Goal: Information Seeking & Learning: Find specific fact

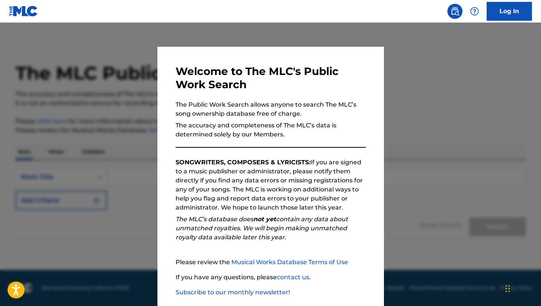
scroll to position [39, 0]
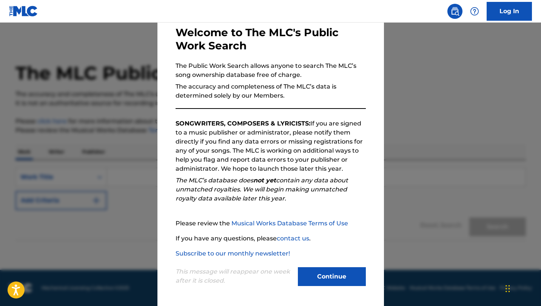
click at [314, 278] on button "Continue" at bounding box center [332, 277] width 68 height 19
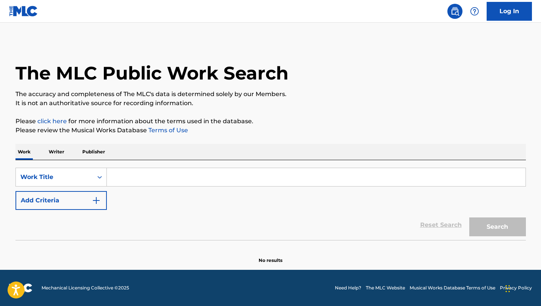
click at [140, 171] on input "Search Form" at bounding box center [316, 177] width 418 height 18
click at [58, 181] on div "Work Title" at bounding box center [54, 177] width 68 height 9
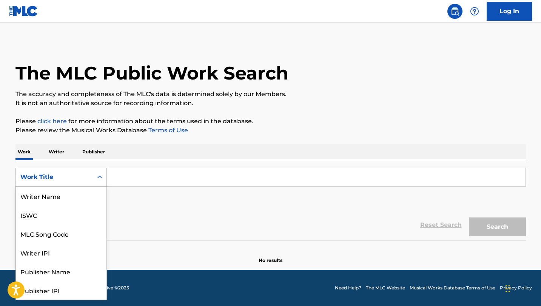
scroll to position [38, 0]
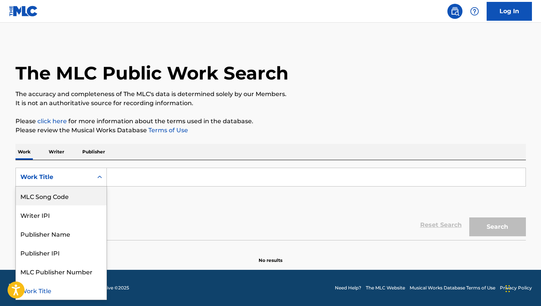
click at [63, 202] on div "MLC Song Code" at bounding box center [61, 196] width 91 height 19
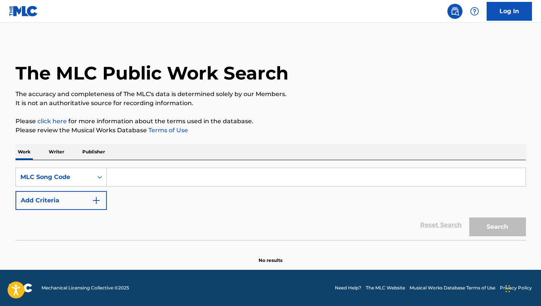
click at [132, 185] on input "Search Form" at bounding box center [316, 177] width 418 height 18
paste input "VX3ZQ3"
type input "VX3ZQ3"
click at [469, 218] on button "Search" at bounding box center [497, 227] width 57 height 19
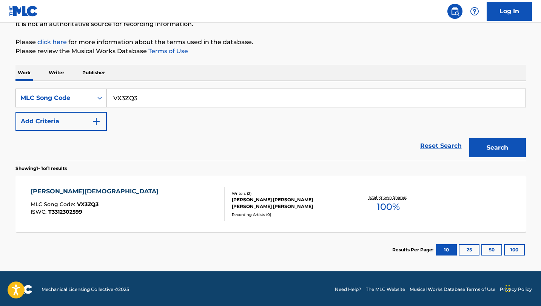
scroll to position [81, 0]
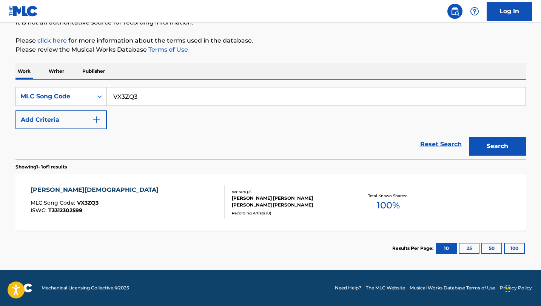
click at [272, 211] on div "Recording Artists ( 0 )" at bounding box center [289, 214] width 114 height 6
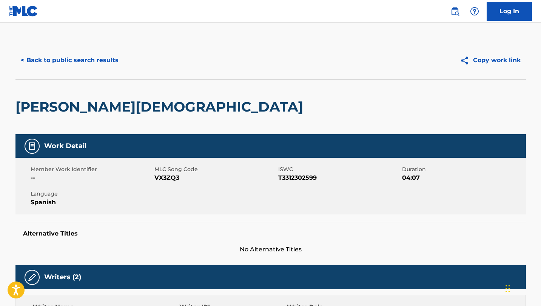
click at [94, 65] on button "< Back to public search results" at bounding box center [69, 60] width 108 height 19
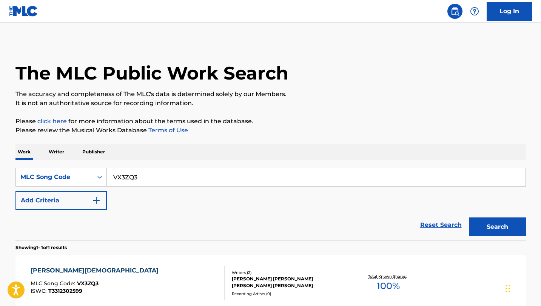
scroll to position [61, 0]
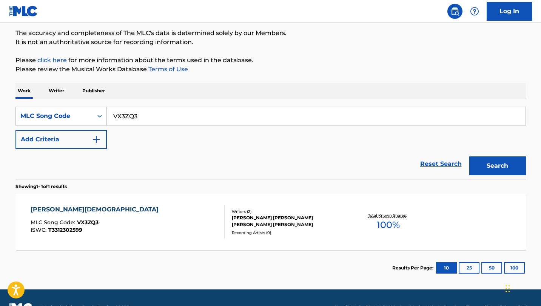
click at [190, 112] on input "VX3ZQ3" at bounding box center [316, 116] width 418 height 18
paste input "RC"
click at [469, 157] on button "Search" at bounding box center [497, 166] width 57 height 19
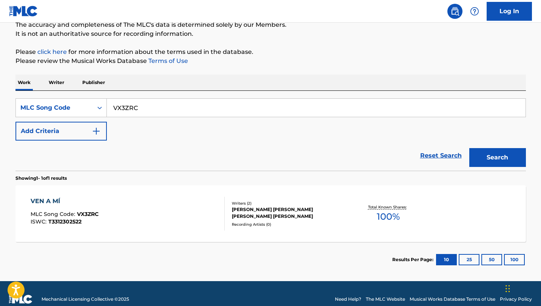
scroll to position [72, 0]
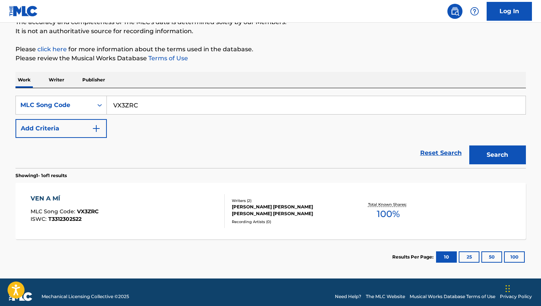
click at [183, 104] on input "VX3ZRC" at bounding box center [316, 105] width 418 height 18
paste input "Q4"
click at [469, 146] on button "Search" at bounding box center [497, 155] width 57 height 19
click at [198, 108] on input "VX3ZQ4" at bounding box center [316, 105] width 418 height 18
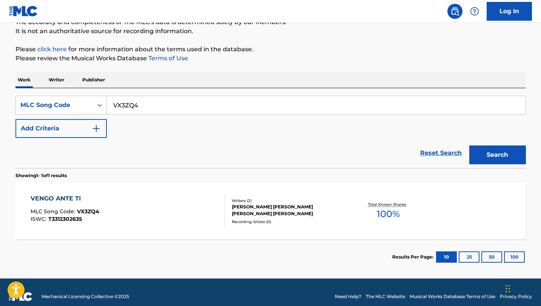
click at [198, 108] on input "VX3ZQ4" at bounding box center [316, 105] width 418 height 18
paste input "MV1J1N"
click at [469, 146] on button "Search" at bounding box center [497, 155] width 57 height 19
click at [209, 106] on input "MV1J1N" at bounding box center [316, 105] width 418 height 18
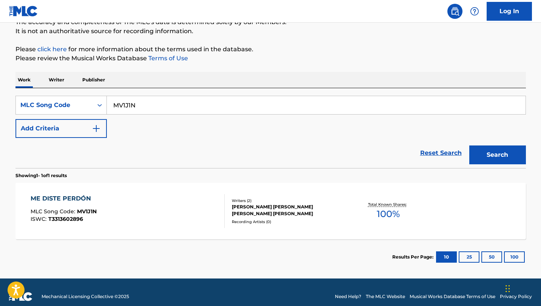
paste input "R7Y92"
click at [469, 146] on button "Search" at bounding box center [497, 155] width 57 height 19
click at [206, 101] on input "MR7Y92" at bounding box center [316, 105] width 418 height 18
paste input "V1J1N"
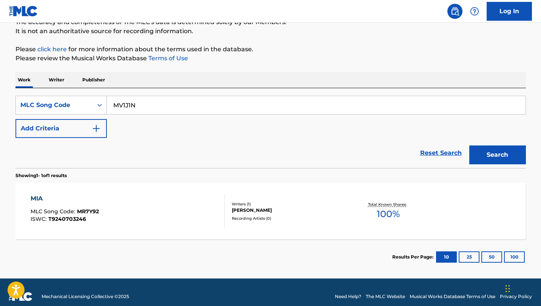
click at [469, 146] on button "Search" at bounding box center [497, 155] width 57 height 19
click at [254, 108] on input "MV1J1N" at bounding box center [316, 105] width 418 height 18
paste input "VW5E46"
type input "VW5E46"
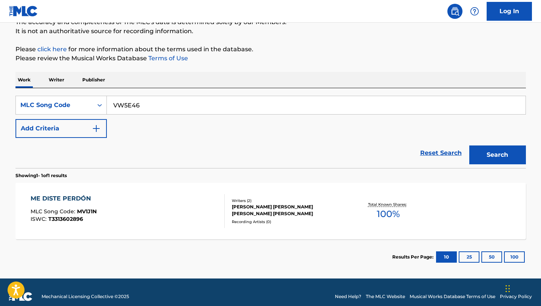
click at [469, 146] on button "Search" at bounding box center [497, 155] width 57 height 19
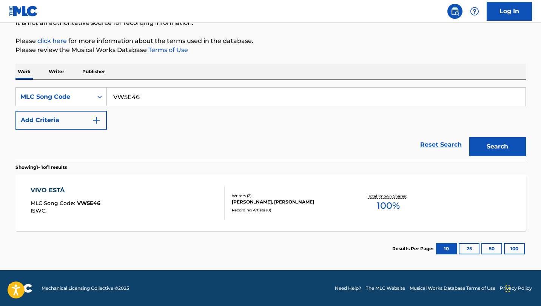
scroll to position [81, 0]
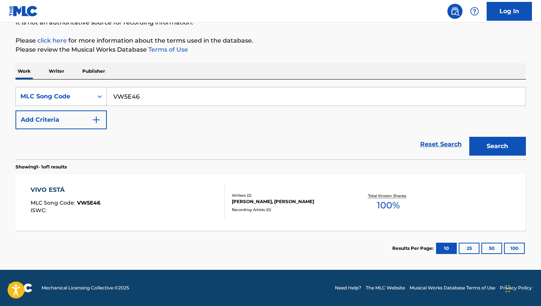
click at [294, 191] on div "VIVO ESTÁ MLC Song Code : VW5E46 ISWC : Writers ( 2 ) [PERSON_NAME], [PERSON_NA…" at bounding box center [270, 202] width 510 height 57
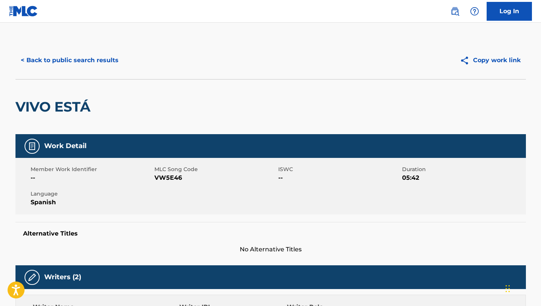
click at [70, 62] on button "< Back to public search results" at bounding box center [69, 60] width 108 height 19
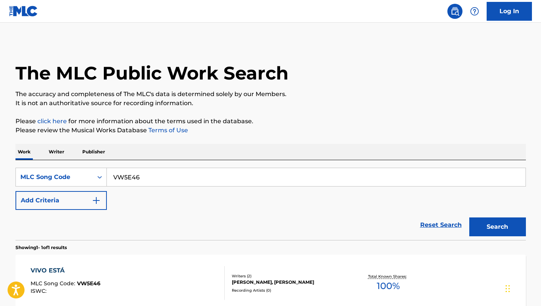
scroll to position [61, 0]
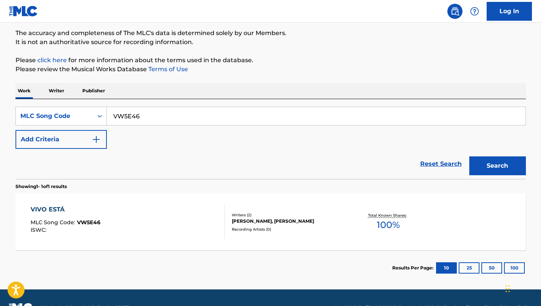
click at [246, 123] on input "VW5E46" at bounding box center [316, 116] width 418 height 18
paste input "DC772N"
click at [469, 157] on button "Search" at bounding box center [497, 166] width 57 height 19
click at [240, 111] on input "DC772N" at bounding box center [316, 116] width 418 height 18
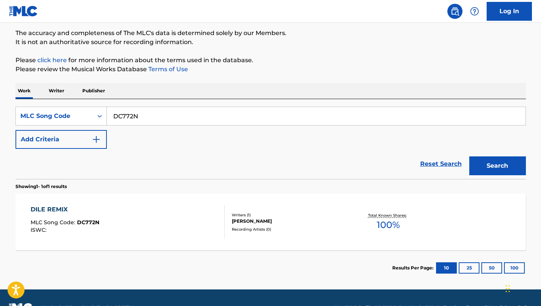
click at [240, 111] on input "DC772N" at bounding box center [316, 116] width 418 height 18
paste input "MW043Z"
click at [469, 157] on button "Search" at bounding box center [497, 166] width 57 height 19
click at [205, 111] on input "MW043Z" at bounding box center [316, 116] width 418 height 18
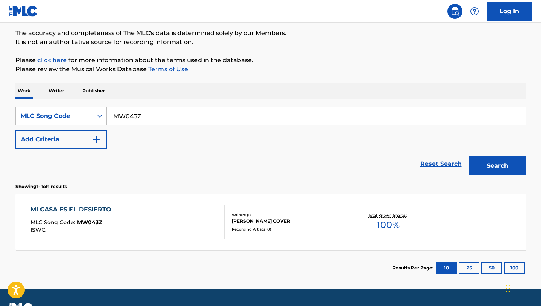
paste input "V1J1N"
type input "MV1J1N"
click at [469, 157] on button "Search" at bounding box center [497, 166] width 57 height 19
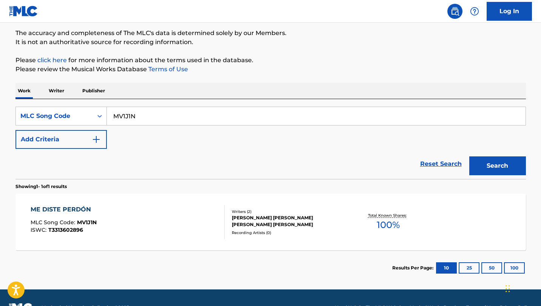
click at [286, 238] on div "ME DISTE PERDÓN MLC Song Code : MV1J1N ISWC : T3313602896 Writers ( 2 ) [PERSON…" at bounding box center [270, 222] width 510 height 57
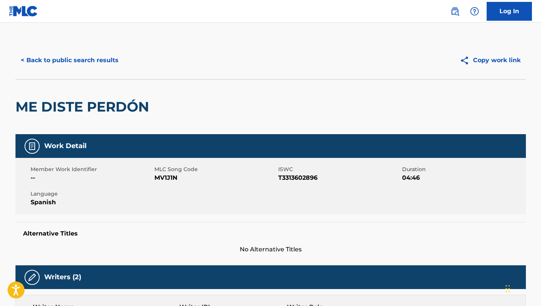
click at [100, 63] on button "< Back to public search results" at bounding box center [69, 60] width 108 height 19
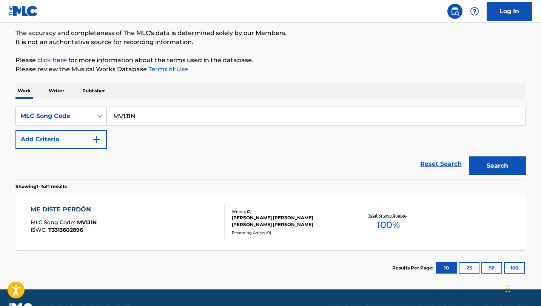
click at [165, 113] on input "MV1J1N" at bounding box center [316, 116] width 418 height 18
paste input "VW5E46"
type input "VW5E46"
click at [469, 157] on button "Search" at bounding box center [497, 166] width 57 height 19
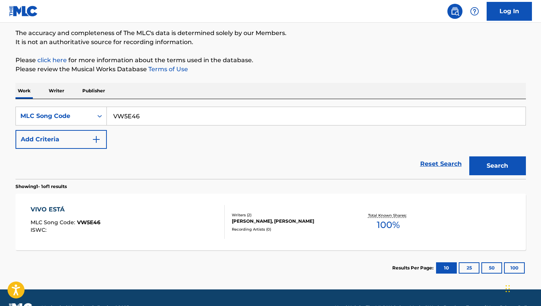
scroll to position [81, 0]
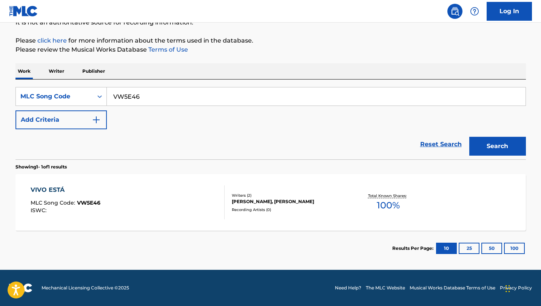
click at [300, 200] on div "[PERSON_NAME], [PERSON_NAME]" at bounding box center [289, 201] width 114 height 7
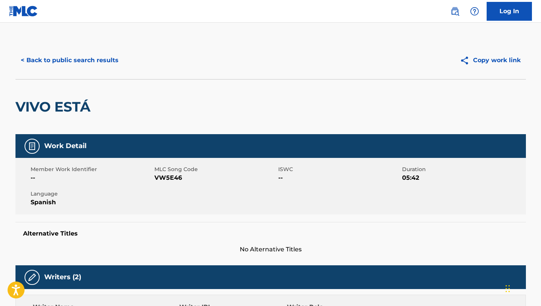
click at [90, 62] on button "< Back to public search results" at bounding box center [69, 60] width 108 height 19
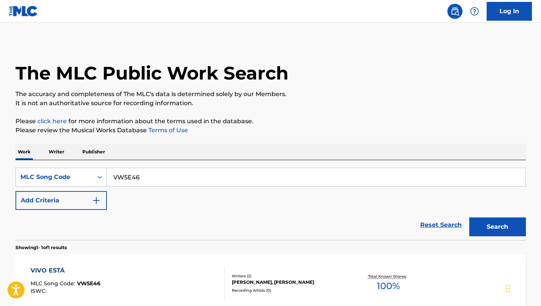
scroll to position [61, 0]
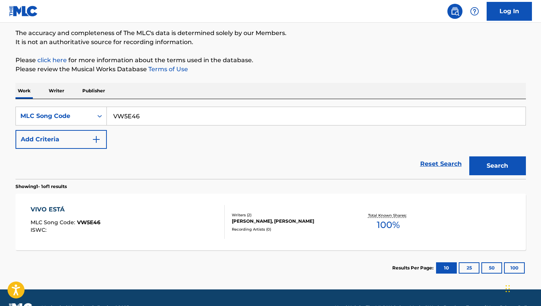
click at [175, 119] on input "VW5E46" at bounding box center [316, 116] width 418 height 18
paste input "NH2T6W"
type input "NH2T6W"
click at [469, 157] on button "Search" at bounding box center [497, 166] width 57 height 19
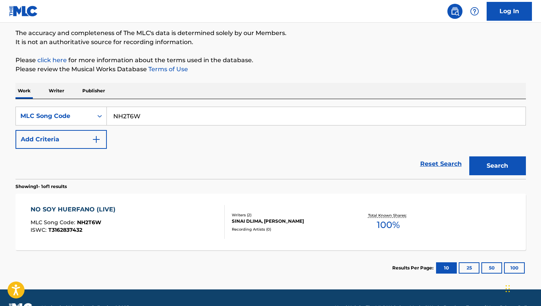
click at [300, 233] on div "NO SOY HUERFANO (LIVE) MLC Song Code : NH2T6W ISWC : T3162837432 Writers ( 2 ) …" at bounding box center [270, 222] width 510 height 57
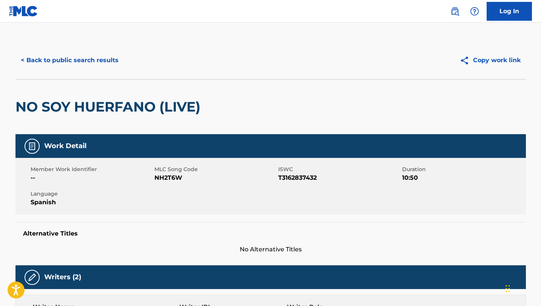
click at [88, 68] on button "< Back to public search results" at bounding box center [69, 60] width 108 height 19
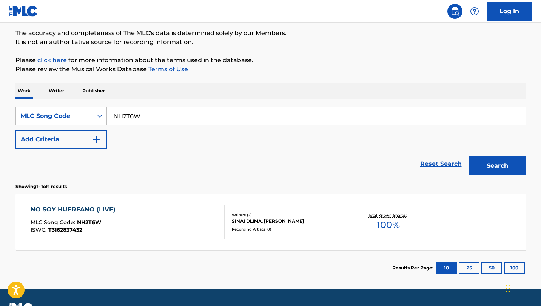
click at [194, 120] on input "NH2T6W" at bounding box center [316, 116] width 418 height 18
paste input "QB36I7"
type input "QB36I7"
click at [469, 157] on button "Search" at bounding box center [497, 166] width 57 height 19
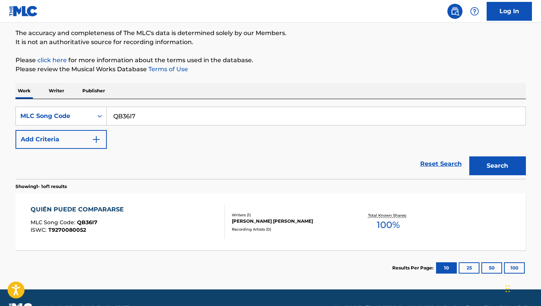
scroll to position [81, 0]
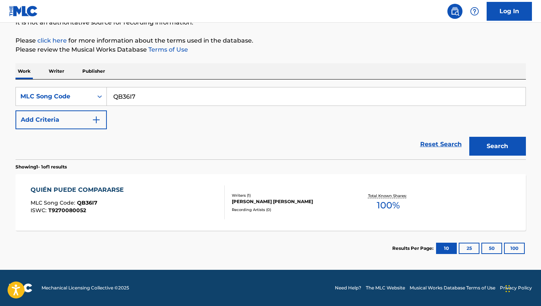
click at [312, 202] on div "[PERSON_NAME] [PERSON_NAME]" at bounding box center [289, 201] width 114 height 7
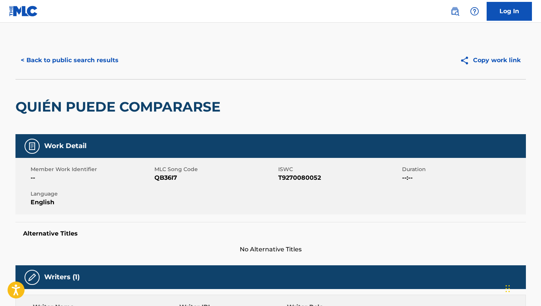
click at [87, 107] on h2 "QUIÉN PUEDE COMPARARSE" at bounding box center [119, 106] width 209 height 17
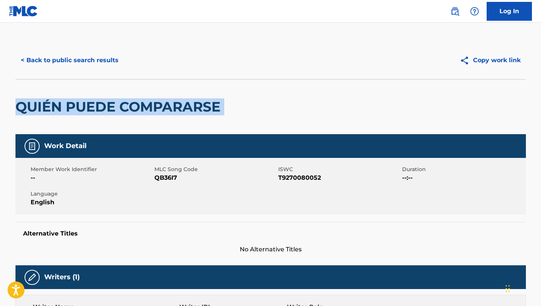
click at [87, 107] on h2 "QUIÉN PUEDE COMPARARSE" at bounding box center [119, 106] width 209 height 17
copy div "QUIÉN PUEDE COMPARARSE"
click at [114, 66] on button "< Back to public search results" at bounding box center [69, 60] width 108 height 19
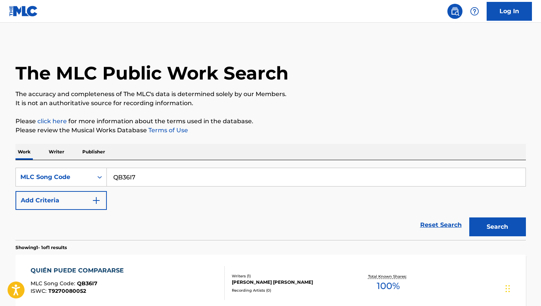
scroll to position [61, 0]
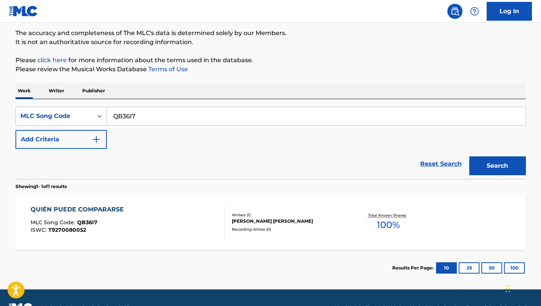
click at [174, 120] on input "QB36I7" at bounding box center [316, 116] width 418 height 18
paste input "MH5B0K"
type input "MH5B0K"
click at [469, 157] on button "Search" at bounding box center [497, 166] width 57 height 19
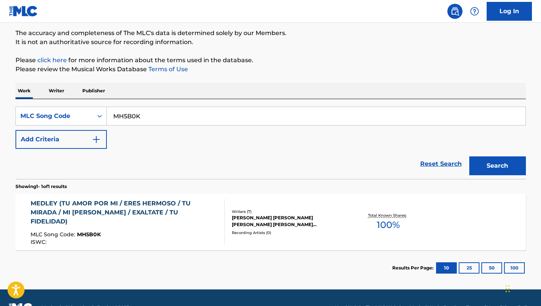
scroll to position [81, 0]
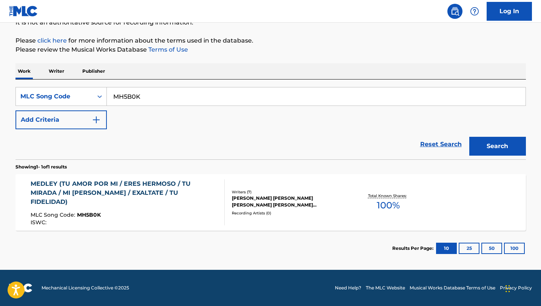
click at [271, 196] on div "[PERSON_NAME] [PERSON_NAME] [PERSON_NAME] [PERSON_NAME] [PERSON_NAME] [PERSON_N…" at bounding box center [289, 202] width 114 height 14
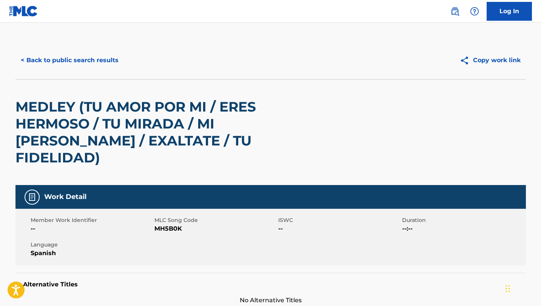
click at [101, 68] on button "< Back to public search results" at bounding box center [69, 60] width 108 height 19
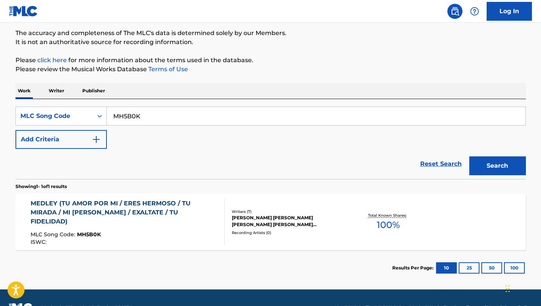
click at [154, 119] on input "MH5B0K" at bounding box center [316, 116] width 418 height 18
paste input "CI80TI"
type input "CI80TI"
click at [469, 157] on button "Search" at bounding box center [497, 166] width 57 height 19
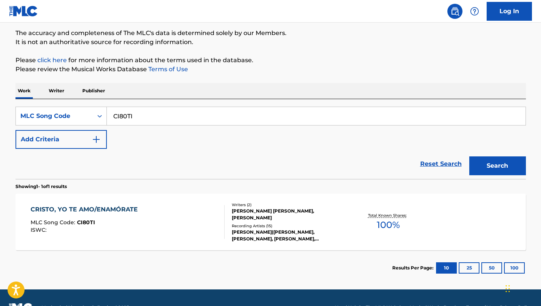
click at [296, 221] on div "Writers ( 2 ) [PERSON_NAME] [PERSON_NAME], [PERSON_NAME] Recording Artists ( 15…" at bounding box center [285, 222] width 121 height 40
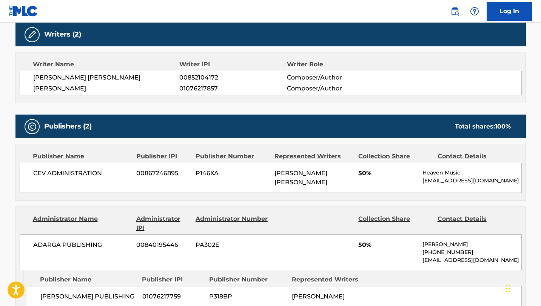
scroll to position [250, 0]
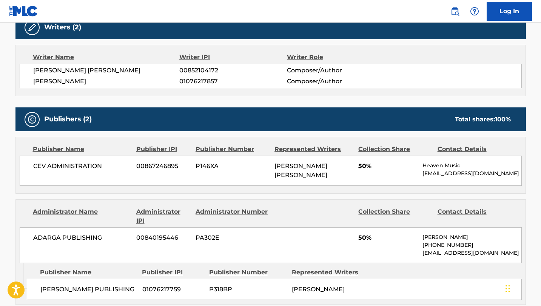
click at [313, 172] on span "[PERSON_NAME] [PERSON_NAME]" at bounding box center [300, 171] width 53 height 16
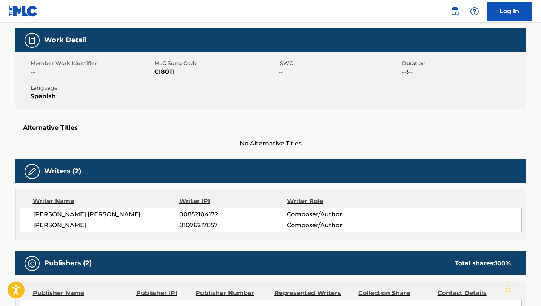
scroll to position [0, 0]
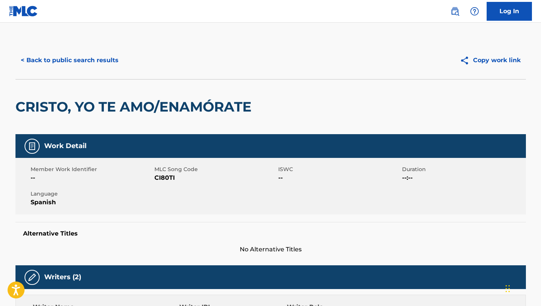
click at [63, 65] on button "< Back to public search results" at bounding box center [69, 60] width 108 height 19
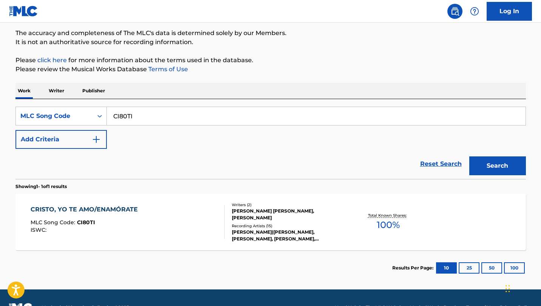
click at [197, 124] on input "CI80TI" at bounding box center [316, 116] width 418 height 18
paste input "LS81TB"
type input "LS81TB"
click at [469, 157] on button "Search" at bounding box center [497, 166] width 57 height 19
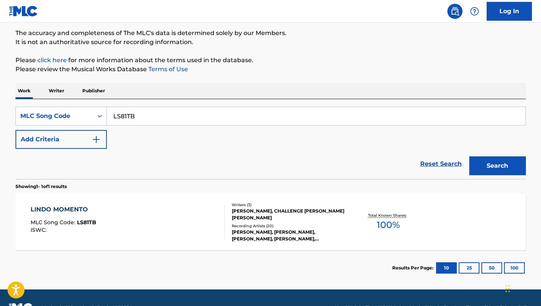
scroll to position [81, 0]
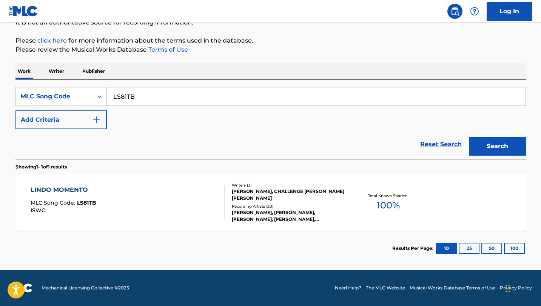
click at [272, 205] on div "Recording Artists ( 20 )" at bounding box center [289, 207] width 114 height 6
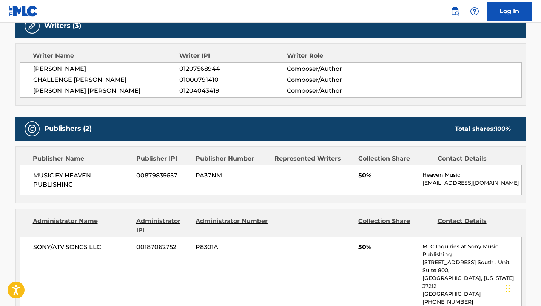
scroll to position [252, 0]
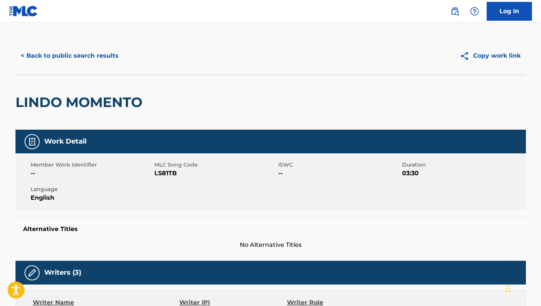
click at [99, 61] on button "< Back to public search results" at bounding box center [69, 55] width 108 height 19
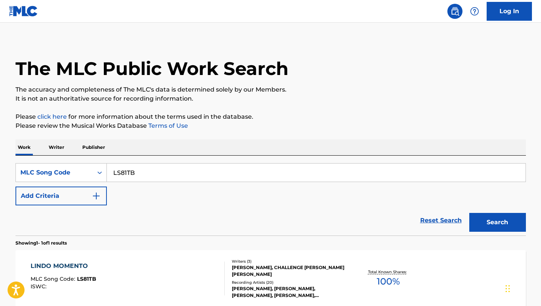
scroll to position [61, 0]
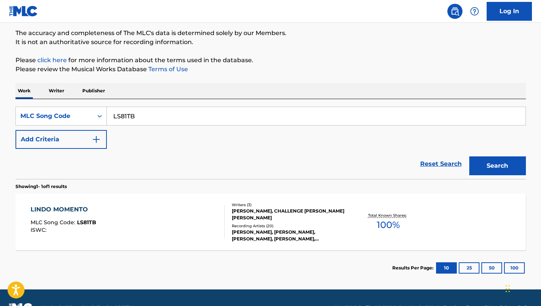
click at [185, 118] on input "LS81TB" at bounding box center [316, 116] width 418 height 18
paste input "DQ8PKE"
click at [469, 157] on button "Search" at bounding box center [497, 166] width 57 height 19
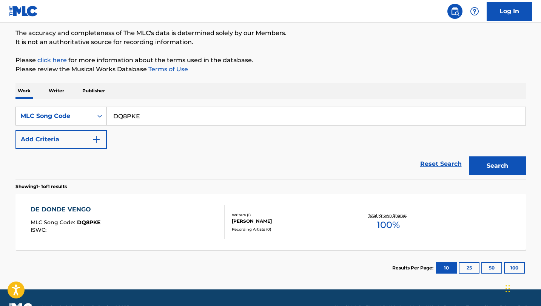
scroll to position [81, 0]
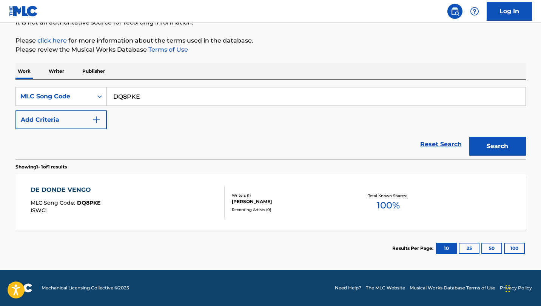
click at [177, 94] on input "DQ8PKE" at bounding box center [316, 97] width 418 height 18
paste input "MV4STB"
type input "MV4STB"
click at [469, 137] on button "Search" at bounding box center [497, 146] width 57 height 19
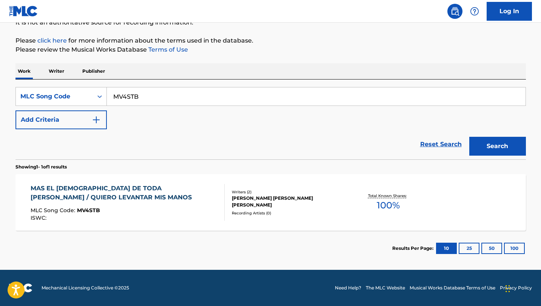
click at [271, 193] on div "Writers ( 2 )" at bounding box center [289, 192] width 114 height 6
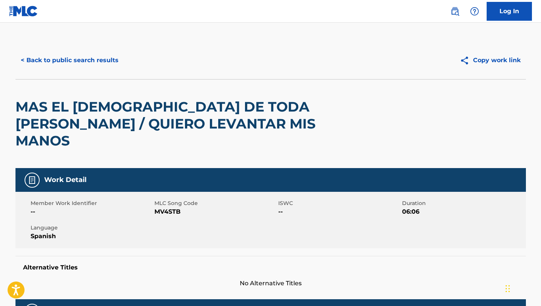
click at [94, 56] on button "< Back to public search results" at bounding box center [69, 60] width 108 height 19
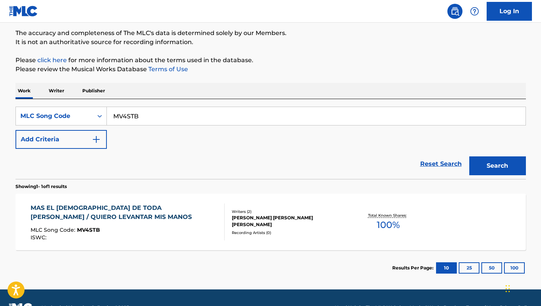
click at [147, 114] on input "MV4STB" at bounding box center [316, 116] width 418 height 18
paste input "CK6SDP"
type input "CK6SDP"
click at [469, 157] on button "Search" at bounding box center [497, 166] width 57 height 19
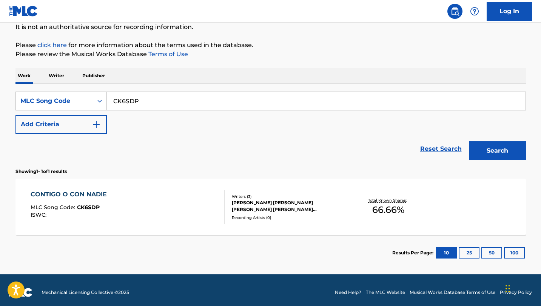
scroll to position [81, 0]
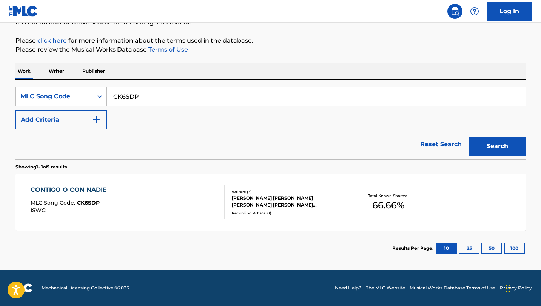
click at [257, 198] on div "[PERSON_NAME] [PERSON_NAME] [PERSON_NAME] [PERSON_NAME] [PERSON_NAME] [PERSON_N…" at bounding box center [289, 202] width 114 height 14
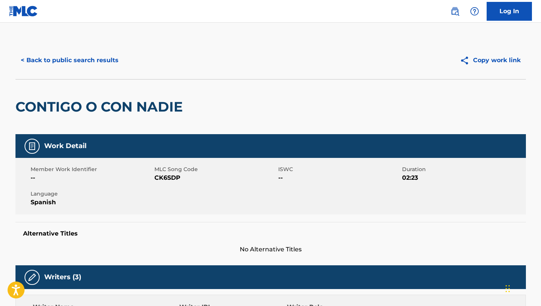
click at [57, 62] on button "< Back to public search results" at bounding box center [69, 60] width 108 height 19
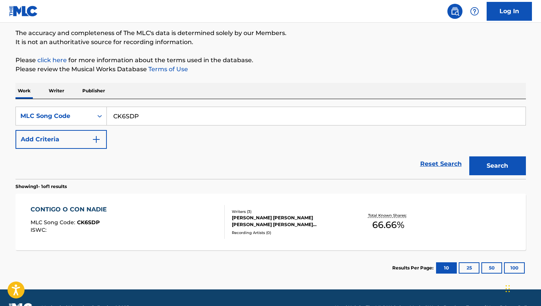
click at [193, 111] on input "CK6SDP" at bounding box center [316, 116] width 418 height 18
paste input "PM8TZH"
click at [469, 157] on button "Search" at bounding box center [497, 166] width 57 height 19
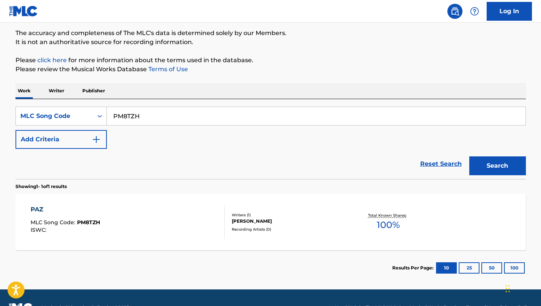
click at [134, 115] on input "PM8TZH" at bounding box center [316, 116] width 418 height 18
paste input "MV4220"
type input "MV4220"
click at [469, 157] on button "Search" at bounding box center [497, 166] width 57 height 19
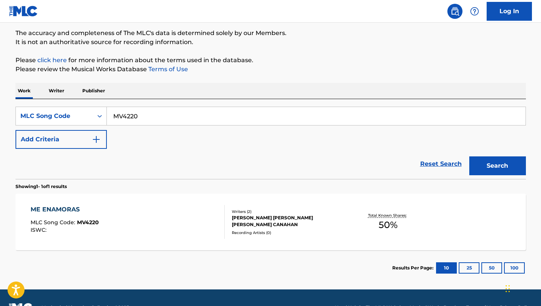
scroll to position [81, 0]
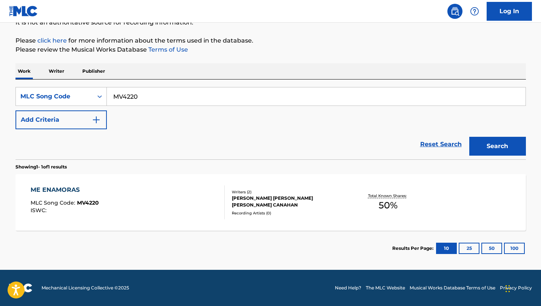
click at [281, 205] on div "[PERSON_NAME] [PERSON_NAME] [PERSON_NAME] CANAHAN" at bounding box center [289, 202] width 114 height 14
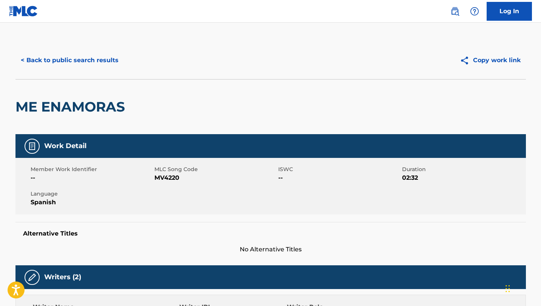
click at [117, 61] on button "< Back to public search results" at bounding box center [69, 60] width 108 height 19
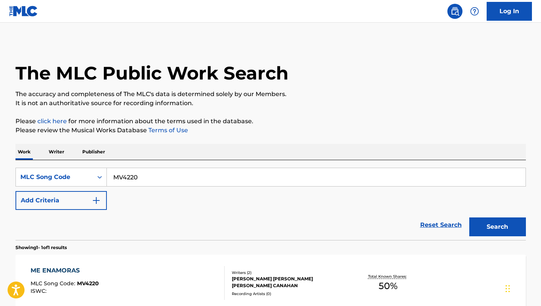
scroll to position [61, 0]
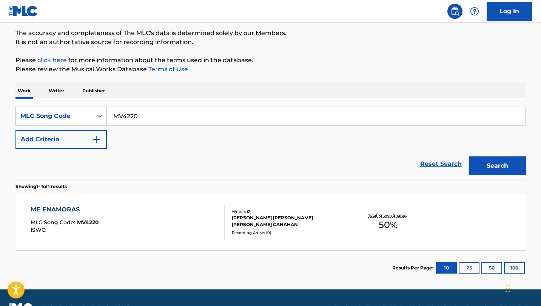
click at [139, 112] on input "MV4220" at bounding box center [316, 116] width 418 height 18
paste input "W2NLV"
click at [469, 157] on button "Search" at bounding box center [497, 166] width 57 height 19
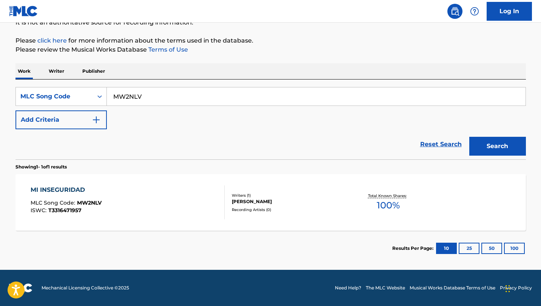
click at [155, 99] on input "MW2NLV" at bounding box center [316, 97] width 418 height 18
paste input "TW7JA2"
click at [469, 137] on button "Search" at bounding box center [497, 146] width 57 height 19
click at [158, 90] on input "TW7JA2" at bounding box center [316, 97] width 418 height 18
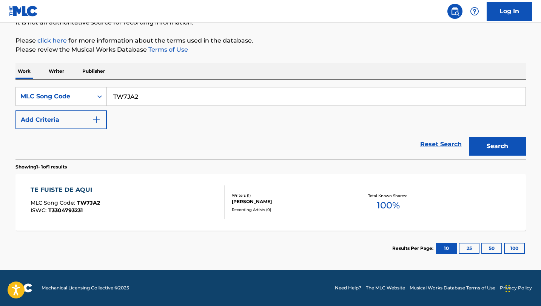
click at [158, 90] on input "TW7JA2" at bounding box center [316, 97] width 418 height 18
paste input "ER9O4Y"
click at [469, 137] on button "Search" at bounding box center [497, 146] width 57 height 19
click at [188, 90] on input "ER9O4Y" at bounding box center [316, 97] width 418 height 18
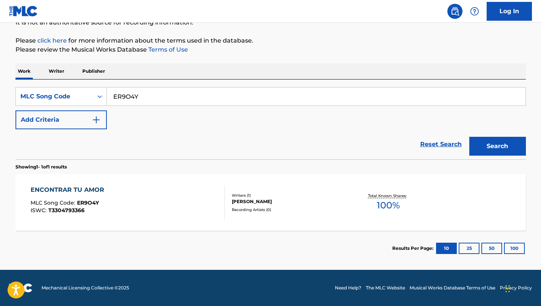
paste input "CK7OLK"
click at [469, 137] on button "Search" at bounding box center [497, 146] width 57 height 19
click at [235, 94] on input "CK7OLK" at bounding box center [316, 97] width 418 height 18
paste input "ES1OVY"
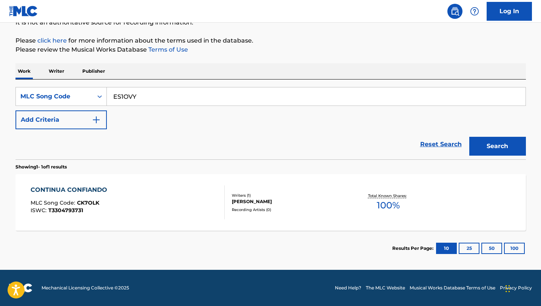
click at [469, 137] on button "Search" at bounding box center [497, 146] width 57 height 19
click at [158, 100] on input "ES1OVY" at bounding box center [316, 97] width 418 height 18
paste input "UX2P0I"
click at [469, 137] on button "Search" at bounding box center [497, 146] width 57 height 19
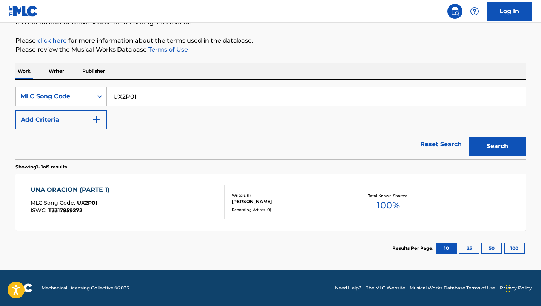
click at [218, 95] on input "UX2P0I" at bounding box center [316, 97] width 418 height 18
paste input "DQ61UF"
click at [469, 137] on button "Search" at bounding box center [497, 146] width 57 height 19
click at [181, 103] on input "DQ61UF" at bounding box center [316, 97] width 418 height 18
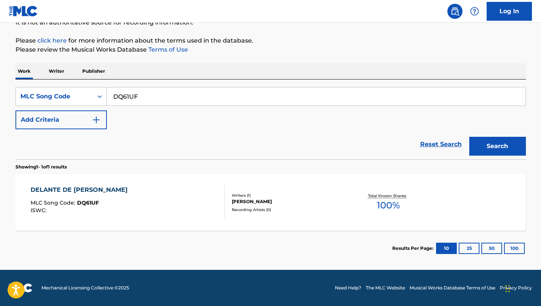
click at [181, 103] on input "DQ61UF" at bounding box center [316, 97] width 418 height 18
paste input "LR5G8S"
click at [469, 137] on button "Search" at bounding box center [497, 146] width 57 height 19
click at [193, 91] on input "LR5G8S" at bounding box center [316, 97] width 418 height 18
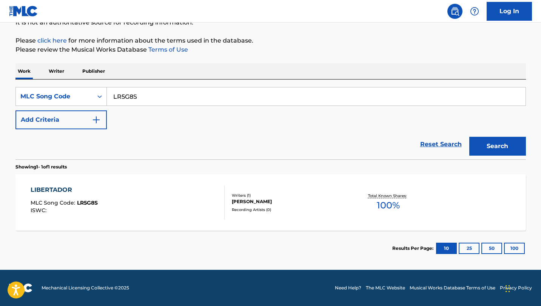
paste input "ES1HBE"
click at [469, 137] on button "Search" at bounding box center [497, 146] width 57 height 19
click at [182, 88] on input "ES1HBE" at bounding box center [316, 97] width 418 height 18
paste input "PM8MDB"
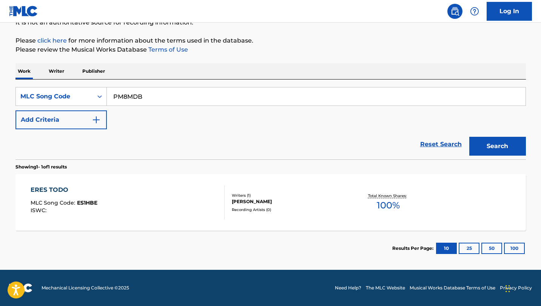
click at [469, 137] on button "Search" at bounding box center [497, 146] width 57 height 19
click at [229, 94] on input "PM8MDB" at bounding box center [316, 97] width 418 height 18
paste input "VW4UWO"
click at [469, 137] on button "Search" at bounding box center [497, 146] width 57 height 19
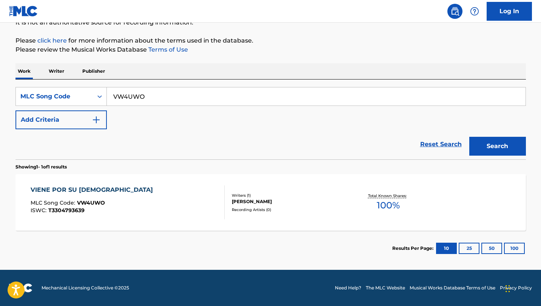
click at [215, 92] on input "VW4UWO" at bounding box center [316, 97] width 418 height 18
paste input "DQ6UAW"
click at [469, 137] on button "Search" at bounding box center [497, 146] width 57 height 19
click at [275, 88] on input "DQ6UAW" at bounding box center [316, 97] width 418 height 18
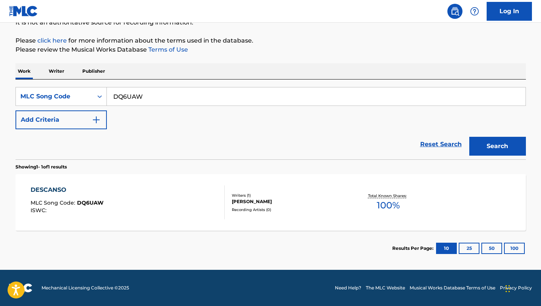
click at [275, 88] on input "DQ6UAW" at bounding box center [316, 97] width 418 height 18
paste input "PM8TOD"
click at [469, 137] on button "Search" at bounding box center [497, 146] width 57 height 19
click at [173, 95] on input "PM8TOD" at bounding box center [316, 97] width 418 height 18
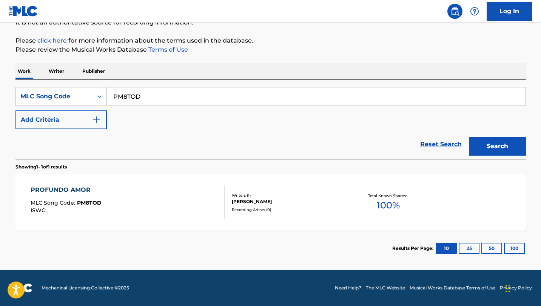
paste input "AY4QYK"
click at [469, 137] on button "Search" at bounding box center [497, 146] width 57 height 19
click at [210, 96] on input "AY4QYK" at bounding box center [316, 97] width 418 height 18
paste input "J58836"
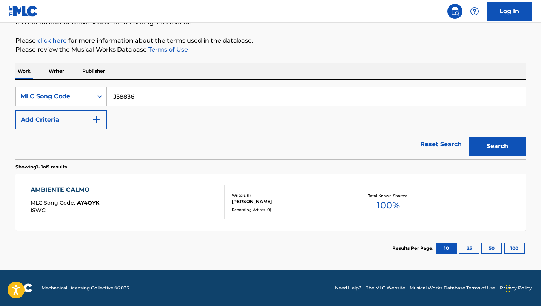
click at [469, 137] on button "Search" at bounding box center [497, 146] width 57 height 19
click at [197, 96] on input "J58836" at bounding box center [316, 97] width 418 height 18
paste input "HQ4ISI"
click at [469, 137] on button "Search" at bounding box center [497, 146] width 57 height 19
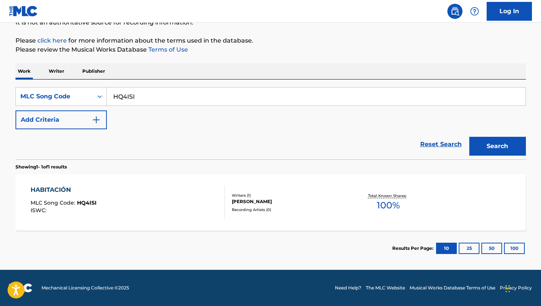
click at [195, 102] on input "HQ4ISI" at bounding box center [316, 97] width 418 height 18
paste input "QQ2M14"
click at [469, 137] on button "Search" at bounding box center [497, 146] width 57 height 19
click at [273, 98] on input "QQ2M14" at bounding box center [316, 97] width 418 height 18
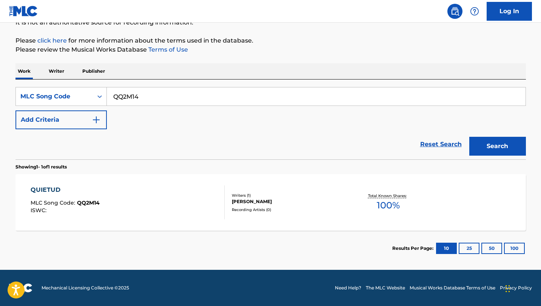
click at [273, 98] on input "QQ2M14" at bounding box center [316, 97] width 418 height 18
paste input "CK70RM"
click at [469, 137] on button "Search" at bounding box center [497, 146] width 57 height 19
click at [286, 89] on input "CK70RM" at bounding box center [316, 97] width 418 height 18
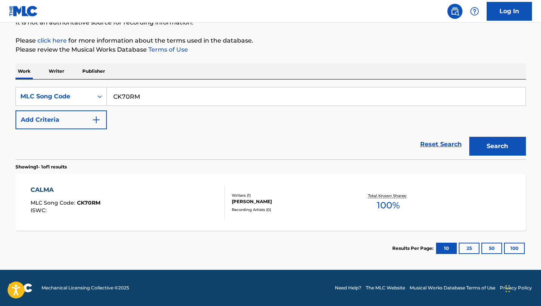
click at [286, 89] on input "CK70RM" at bounding box center [316, 97] width 418 height 18
paste input "AB10TU"
type input "AB10TU"
click at [469, 137] on button "Search" at bounding box center [497, 146] width 57 height 19
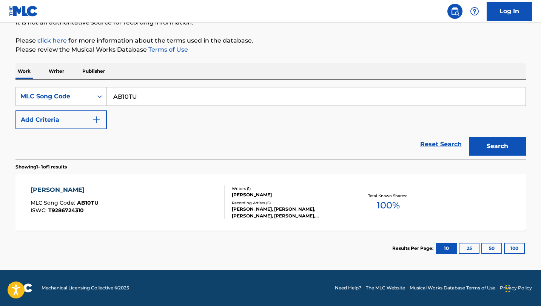
click at [274, 206] on div "[PERSON_NAME], [PERSON_NAME], [PERSON_NAME], [PERSON_NAME], [PERSON_NAME]" at bounding box center [289, 213] width 114 height 14
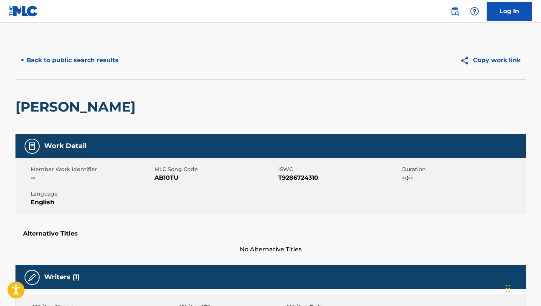
click at [90, 61] on button "< Back to public search results" at bounding box center [69, 60] width 108 height 19
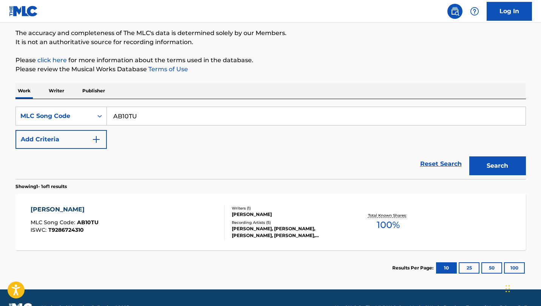
click at [193, 120] on input "AB10TU" at bounding box center [316, 116] width 418 height 18
paste input "NH2T6W"
click at [469, 157] on button "Search" at bounding box center [497, 166] width 57 height 19
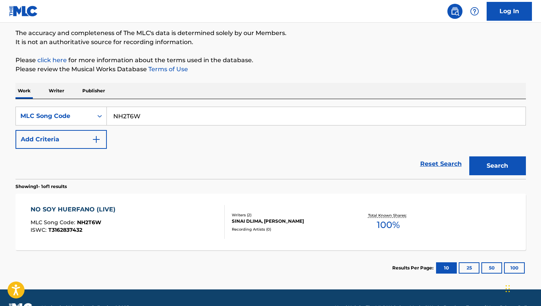
click at [225, 120] on input "NH2T6W" at bounding box center [316, 116] width 418 height 18
paste input "CK6SDP"
click at [469, 157] on button "Search" at bounding box center [497, 166] width 57 height 19
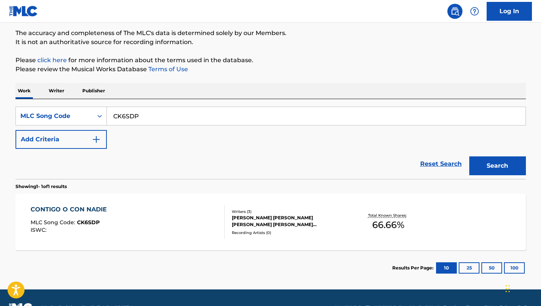
click at [209, 119] on input "CK6SDP" at bounding box center [316, 116] width 418 height 18
paste input "LS81TB"
click at [469, 157] on button "Search" at bounding box center [497, 166] width 57 height 19
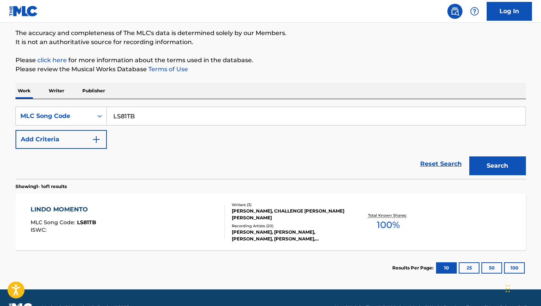
click at [235, 118] on input "LS81TB" at bounding box center [316, 116] width 418 height 18
paste input "CI80TI"
click at [469, 157] on button "Search" at bounding box center [497, 166] width 57 height 19
click at [122, 116] on input "CI80TI" at bounding box center [316, 116] width 418 height 18
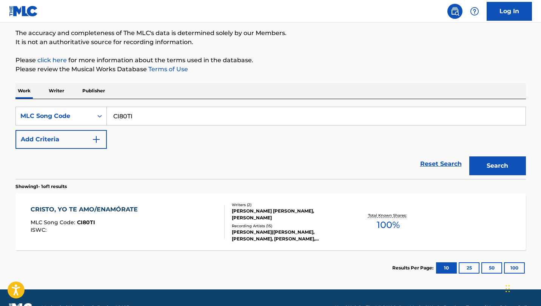
click at [122, 116] on input "CI80TI" at bounding box center [316, 116] width 418 height 18
type input "tu voz"
click at [469, 157] on button "Search" at bounding box center [497, 166] width 57 height 19
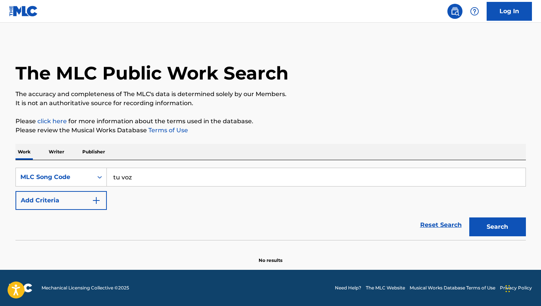
scroll to position [0, 0]
click at [75, 170] on div "MLC Song Code" at bounding box center [60, 177] width 91 height 19
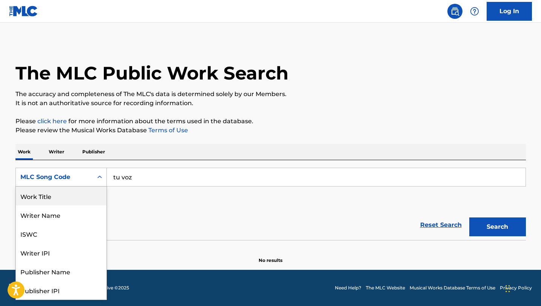
click at [77, 200] on div "Work Title" at bounding box center [61, 196] width 91 height 19
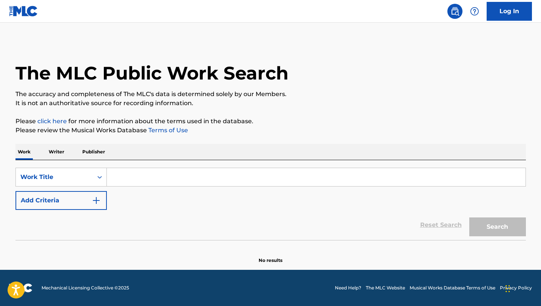
click at [144, 169] on input "Search Form" at bounding box center [316, 177] width 418 height 18
click at [300, 122] on p "Please click here for more information about the terms used in the database." at bounding box center [270, 121] width 510 height 9
click at [486, 226] on button "Search" at bounding box center [497, 227] width 57 height 19
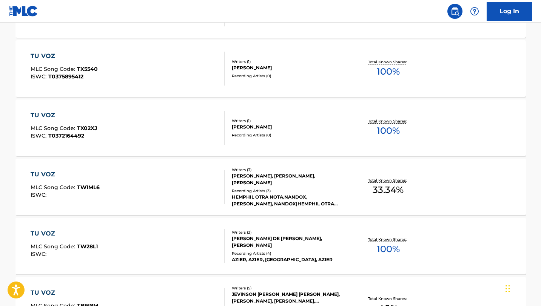
scroll to position [617, 0]
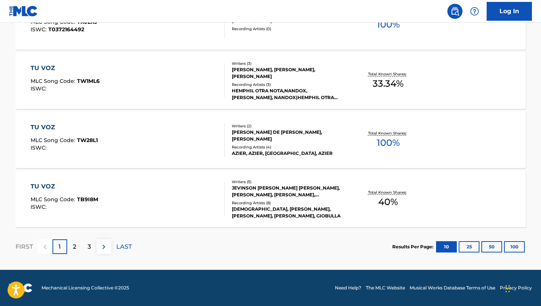
click at [72, 247] on div "2" at bounding box center [74, 247] width 15 height 15
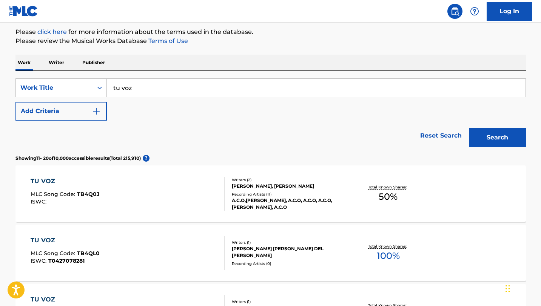
scroll to position [0, 0]
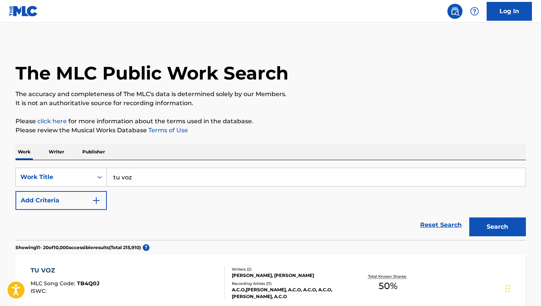
click at [153, 176] on input "tu voz" at bounding box center [316, 177] width 418 height 18
type input "trae el cielo aqui"
click at [469, 218] on button "Search" at bounding box center [497, 227] width 57 height 19
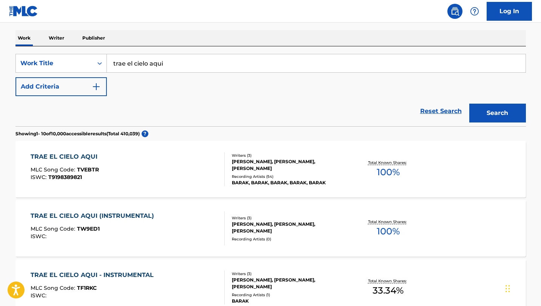
scroll to position [140, 0]
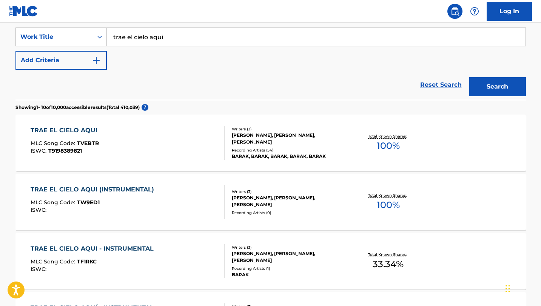
click at [269, 143] on div "[PERSON_NAME], [PERSON_NAME], [PERSON_NAME]" at bounding box center [289, 139] width 114 height 14
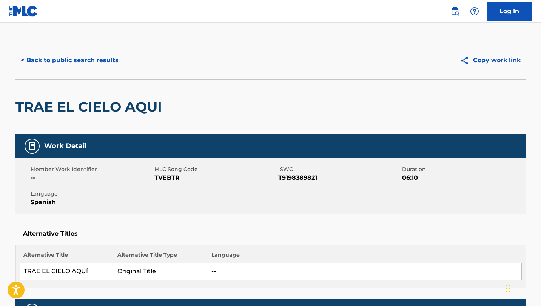
click at [91, 72] on div "< Back to public search results Copy work link" at bounding box center [270, 61] width 510 height 38
click at [93, 65] on button "< Back to public search results" at bounding box center [69, 60] width 108 height 19
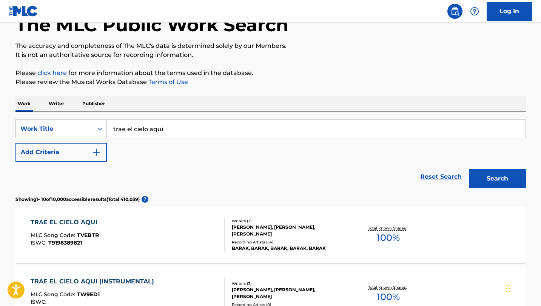
scroll to position [26, 0]
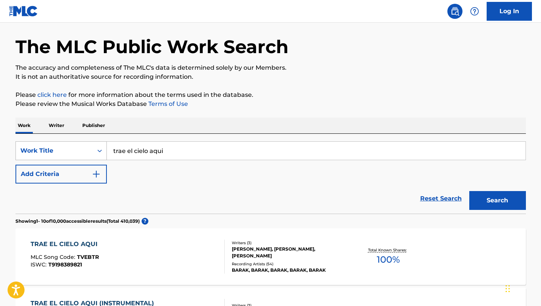
drag, startPoint x: 176, startPoint y: 145, endPoint x: 62, endPoint y: 146, distance: 114.3
click at [62, 146] on div "SearchWithCriteria007c5a33-3bbe-435d-8f32-cc06da26082a Work Title trae el cielo…" at bounding box center [270, 151] width 510 height 19
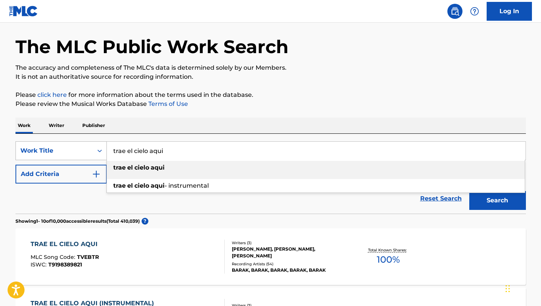
drag, startPoint x: 169, startPoint y: 154, endPoint x: 95, endPoint y: 154, distance: 74.7
click at [95, 154] on div "SearchWithCriteria007c5a33-3bbe-435d-8f32-cc06da26082a Work Title trae el cielo…" at bounding box center [270, 151] width 510 height 19
paste input "[PERSON_NAME]"
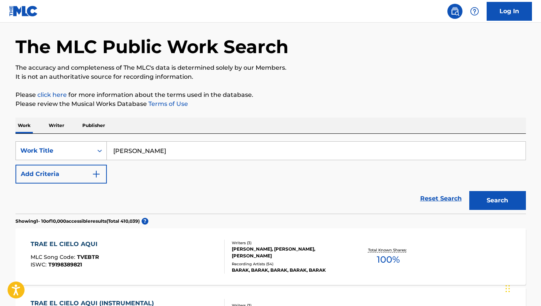
type input "[PERSON_NAME]"
click at [469, 191] on button "Search" at bounding box center [497, 200] width 57 height 19
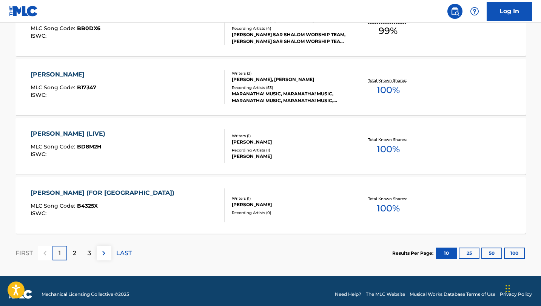
scroll to position [617, 0]
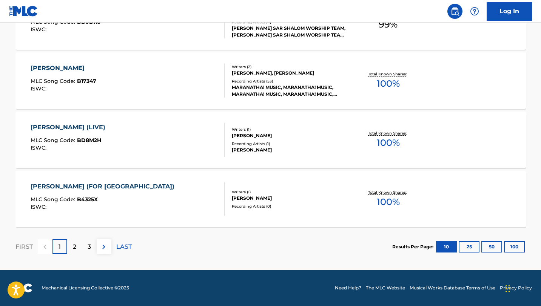
click at [72, 246] on div "2" at bounding box center [74, 247] width 15 height 15
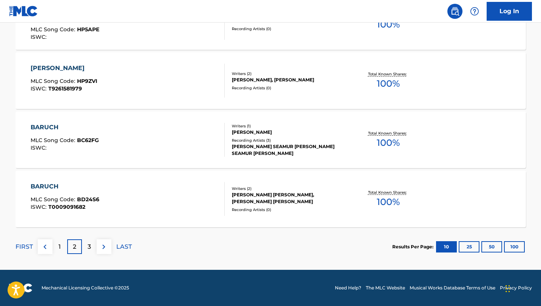
click at [88, 252] on div "3" at bounding box center [89, 247] width 15 height 15
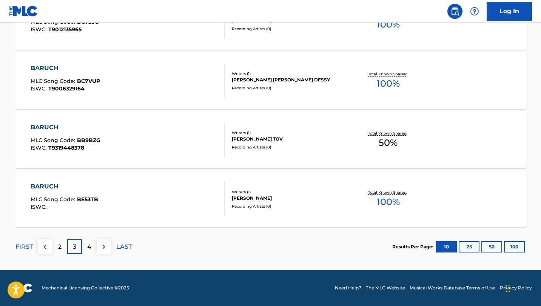
click at [90, 250] on p "4" at bounding box center [89, 247] width 4 height 9
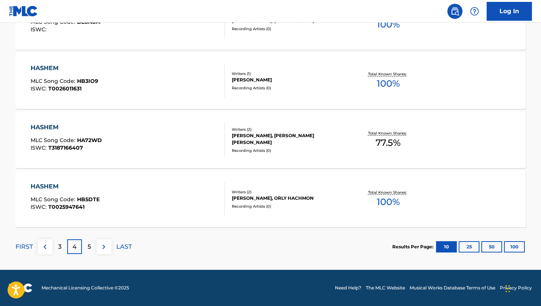
click at [473, 250] on button "25" at bounding box center [468, 246] width 21 height 11
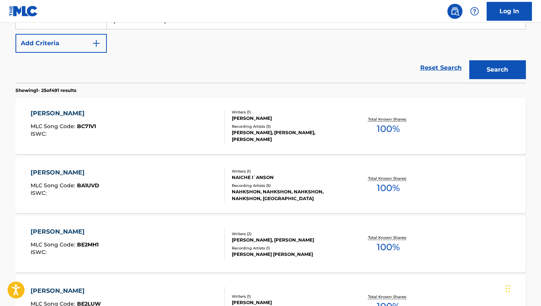
scroll to position [0, 0]
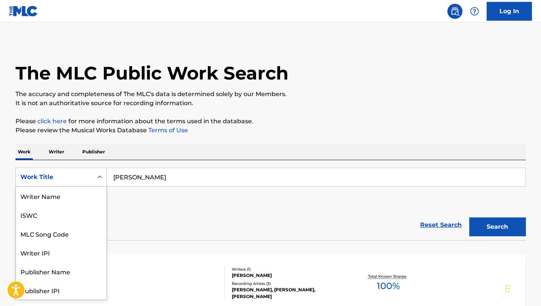
click at [96, 182] on div "Search Form" at bounding box center [100, 178] width 14 height 14
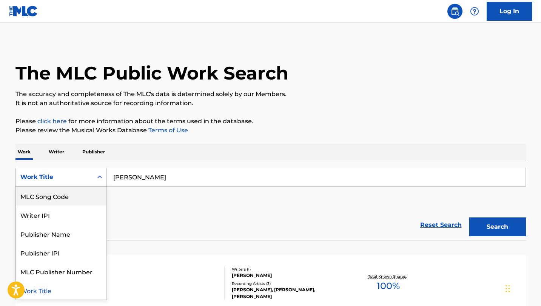
click at [83, 200] on div "MLC Song Code" at bounding box center [61, 196] width 91 height 19
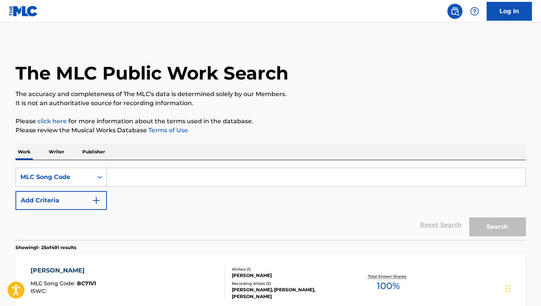
click at [116, 175] on input "Search Form" at bounding box center [316, 177] width 418 height 18
paste input "A943360272150132"
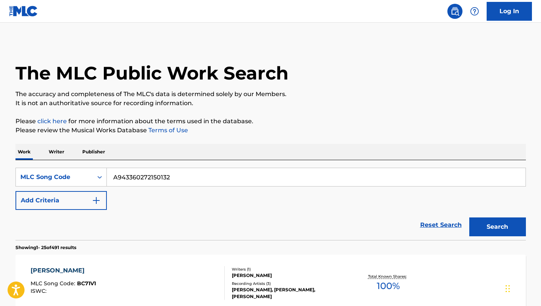
type input "A943360272150132"
click at [469, 218] on button "Search" at bounding box center [497, 227] width 57 height 19
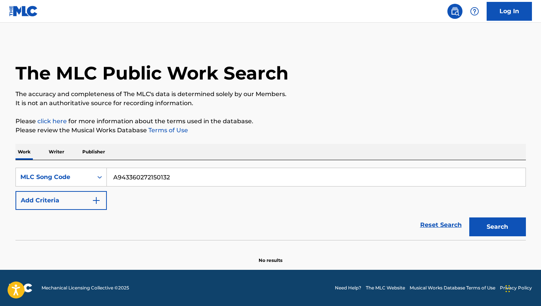
click at [98, 199] on img "Search Form" at bounding box center [96, 200] width 9 height 9
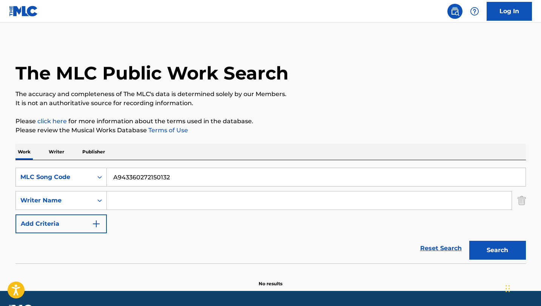
click at [117, 198] on input "Search Form" at bounding box center [309, 201] width 405 height 18
click at [125, 180] on input "A943360272150132" at bounding box center [316, 177] width 418 height 18
click at [117, 205] on input "Search Form" at bounding box center [309, 201] width 405 height 18
paste input "[PERSON_NAME]"
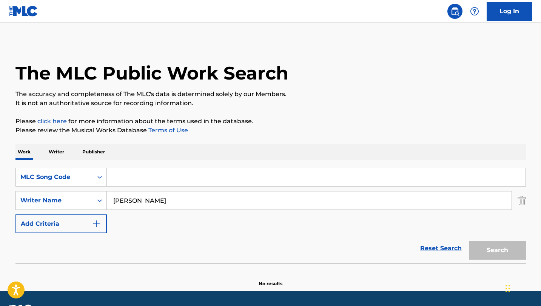
type input "[PERSON_NAME]"
click at [51, 165] on div "SearchWithCriteria01c553d6-f726-4ad3-a2c4-d0445fd56f66 MLC Song Code SearchWith…" at bounding box center [270, 211] width 510 height 103
click at [51, 179] on div "MLC Song Code" at bounding box center [54, 177] width 68 height 9
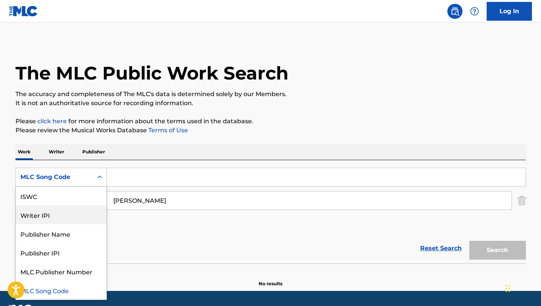
scroll to position [0, 0]
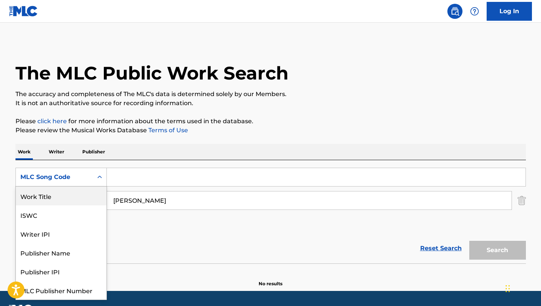
click at [55, 201] on div "Work Title" at bounding box center [61, 196] width 91 height 19
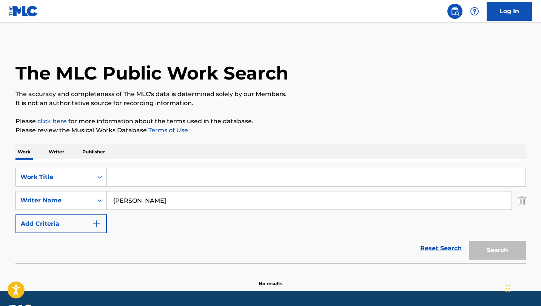
click at [129, 181] on input "Search Form" at bounding box center [316, 177] width 418 height 18
paste input "wildfire"
type input "wildfire"
click at [145, 200] on input "[PERSON_NAME]" at bounding box center [309, 201] width 405 height 18
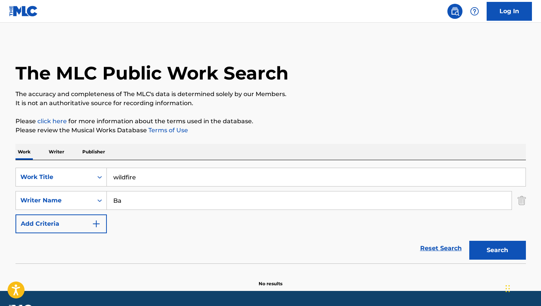
type input "B"
click at [469, 241] on button "Search" at bounding box center [497, 250] width 57 height 19
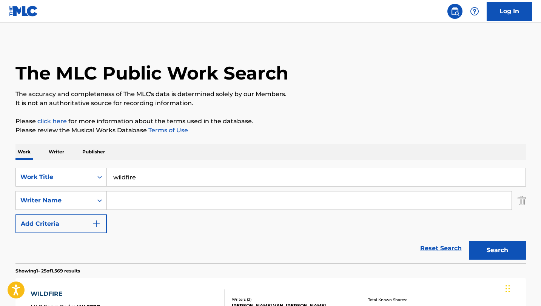
click at [129, 181] on input "wildfire" at bounding box center [316, 177] width 418 height 18
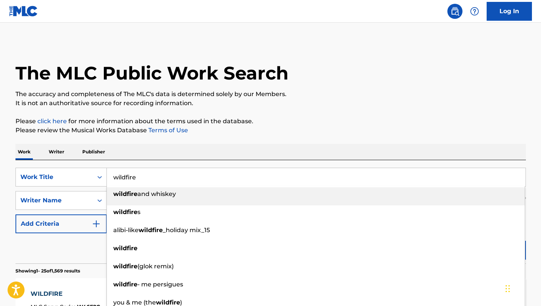
click at [129, 181] on input "wildfire" at bounding box center [316, 177] width 418 height 18
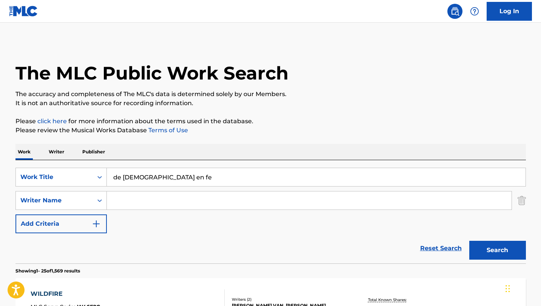
scroll to position [11, 0]
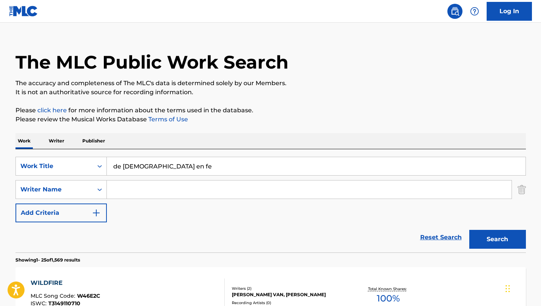
click at [480, 237] on button "Search" at bounding box center [497, 239] width 57 height 19
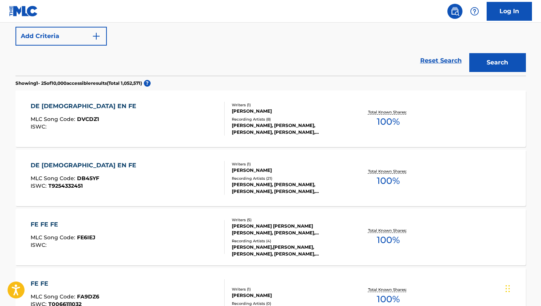
scroll to position [0, 0]
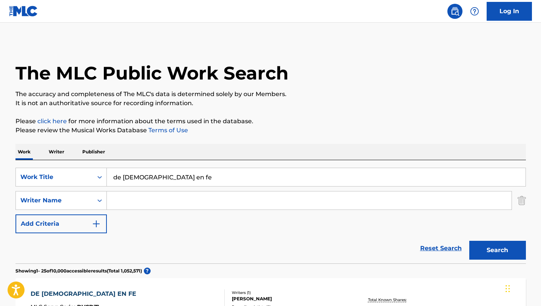
click at [133, 179] on input "de [DEMOGRAPHIC_DATA] en fe" at bounding box center [316, 177] width 418 height 18
type input "de cerca"
click at [469, 241] on button "Search" at bounding box center [497, 250] width 57 height 19
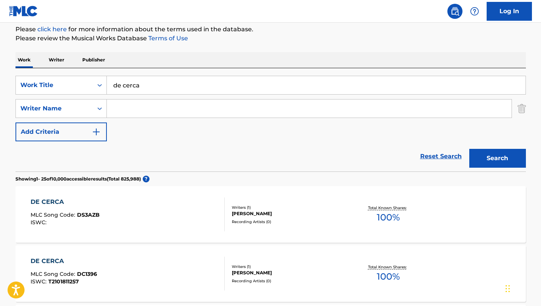
scroll to position [97, 0]
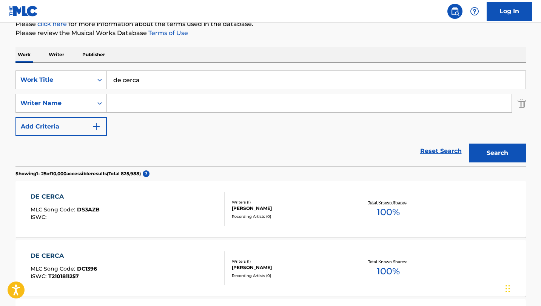
click at [270, 218] on div "Recording Artists ( 0 )" at bounding box center [289, 217] width 114 height 6
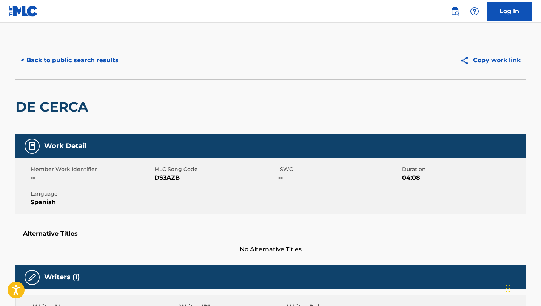
click at [78, 66] on button "< Back to public search results" at bounding box center [69, 60] width 108 height 19
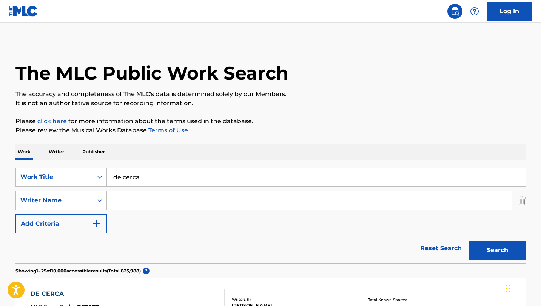
scroll to position [97, 0]
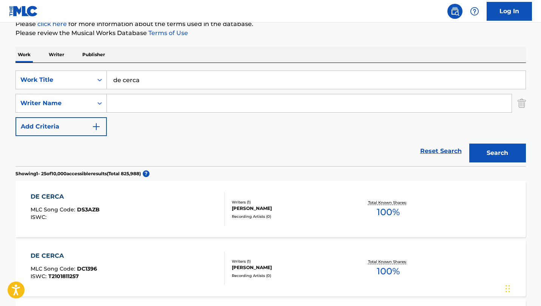
click at [157, 75] on input "de cerca" at bounding box center [316, 80] width 418 height 18
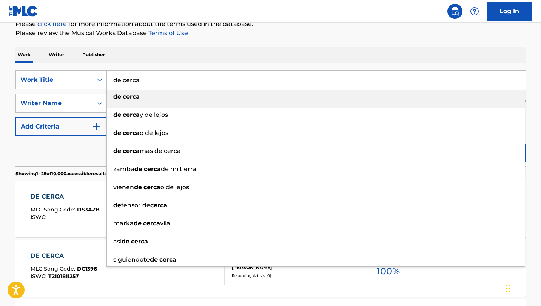
click at [157, 75] on input "de cerca" at bounding box center [316, 80] width 418 height 18
paste input "Llename"
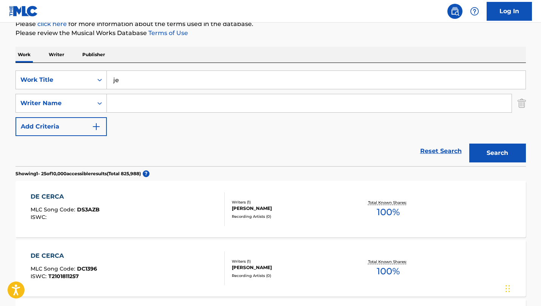
type input "j"
paste input "Llename"
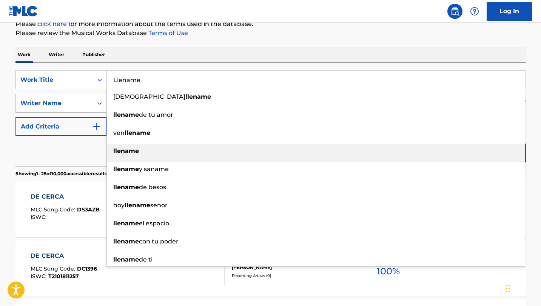
click at [123, 151] on strong "llename" at bounding box center [126, 151] width 26 height 7
type input "llename"
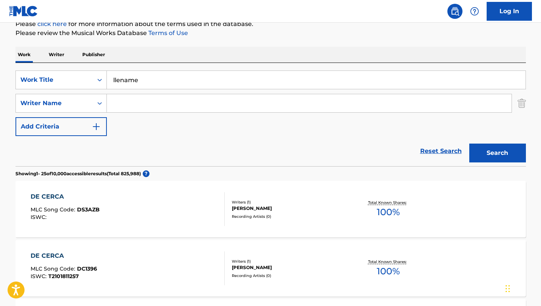
click at [469, 144] on button "Search" at bounding box center [497, 153] width 57 height 19
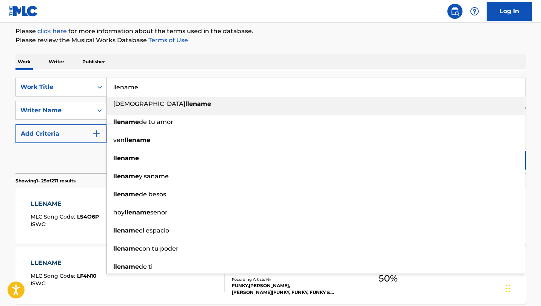
scroll to position [0, 0]
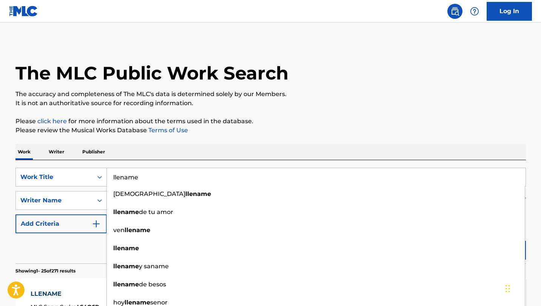
click at [291, 117] on p "Please click here for more information about the terms used in the database." at bounding box center [270, 121] width 510 height 9
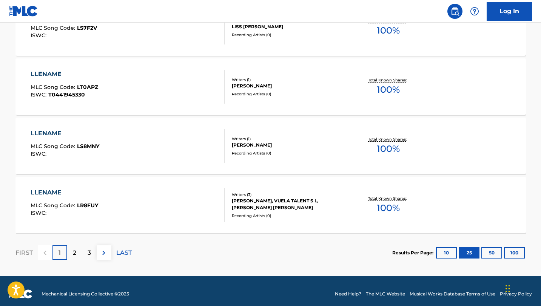
scroll to position [1529, 0]
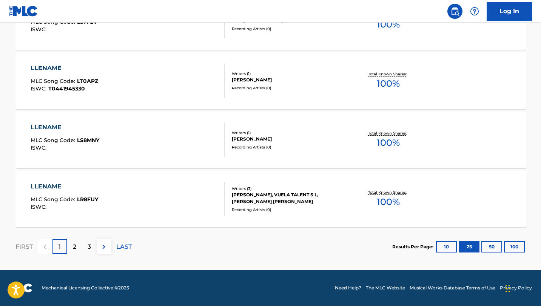
click at [71, 249] on div "2" at bounding box center [74, 247] width 15 height 15
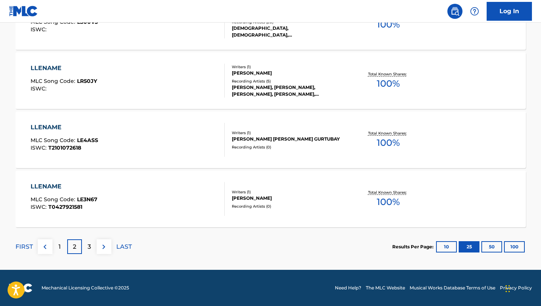
click at [86, 246] on div "3" at bounding box center [89, 247] width 15 height 15
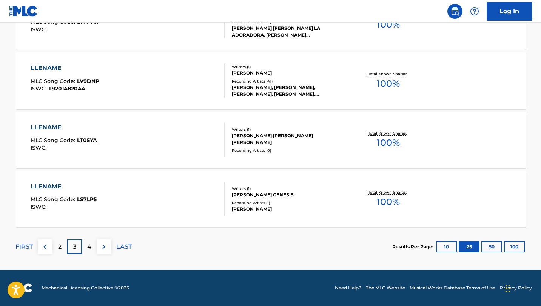
click at [86, 251] on div "4" at bounding box center [89, 247] width 15 height 15
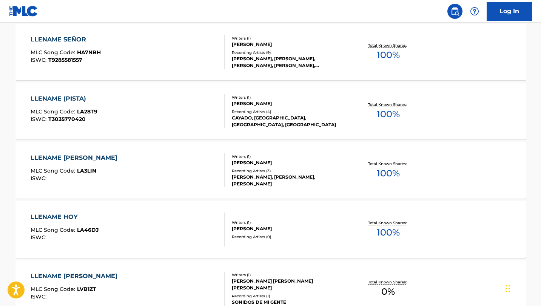
scroll to position [1093, 0]
